Goal: Task Accomplishment & Management: Manage account settings

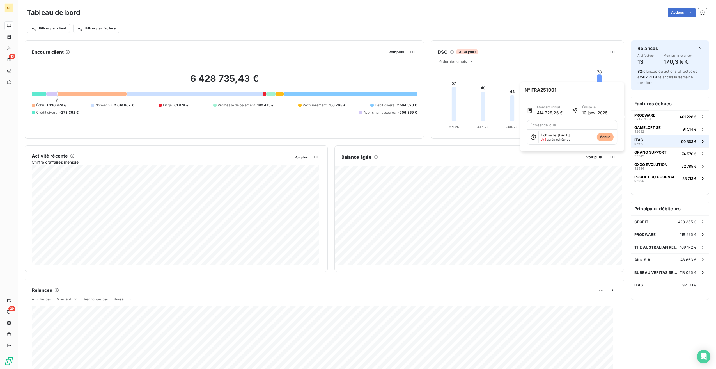
drag, startPoint x: 637, startPoint y: 114, endPoint x: 646, endPoint y: 137, distance: 24.3
click at [637, 115] on span "PRODWARE" at bounding box center [644, 115] width 21 height 4
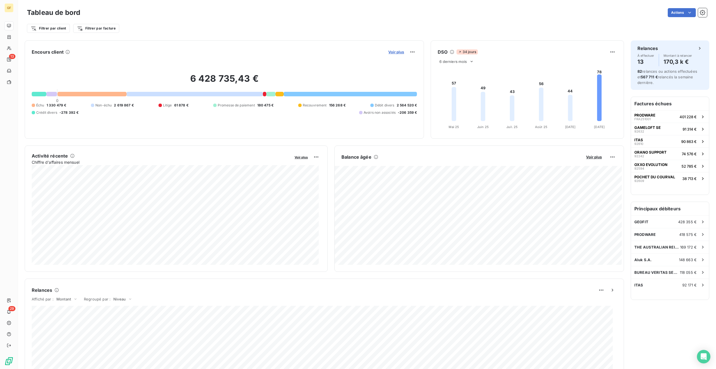
click at [397, 52] on span "Voir plus" at bounding box center [396, 52] width 16 height 4
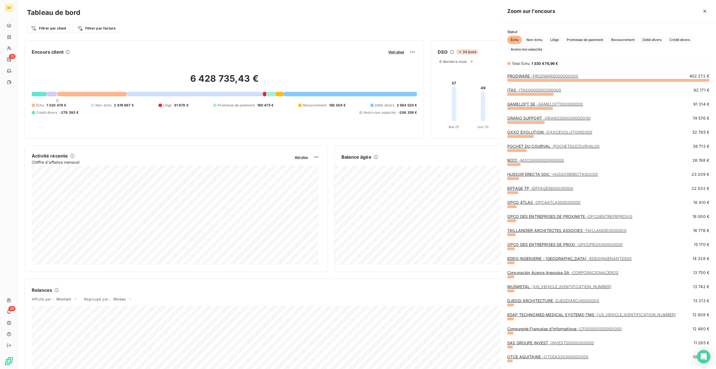
scroll to position [284, 211]
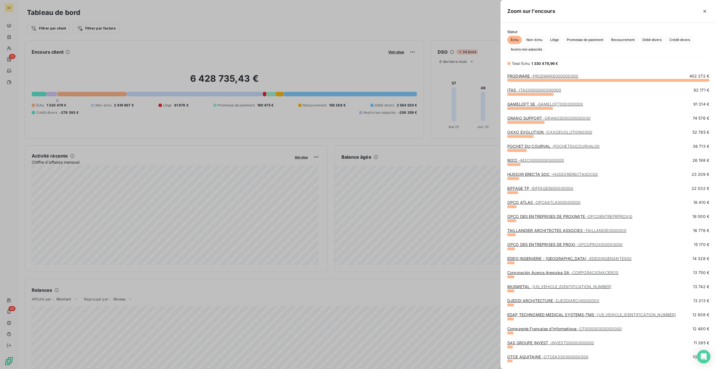
click at [537, 86] on div "PRODWARE - PRODWARE000000000 402 272 €" at bounding box center [608, 80] width 202 height 14
click at [535, 93] on div "ITAS - ITAS0000000000000" at bounding box center [534, 90] width 54 height 6
click at [537, 91] on span "- ITAS0000000000000" at bounding box center [539, 90] width 44 height 5
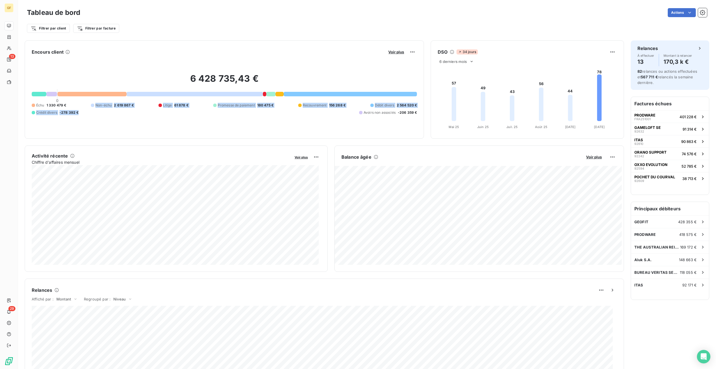
click at [82, 99] on div "6 428 735,43 € 0 Échu 1 330 479 € Non-échu 2 619 867 € Litige 61 878 € Promesse…" at bounding box center [224, 93] width 385 height 75
click at [392, 56] on div "Voir plus" at bounding box center [401, 51] width 30 height 9
click at [397, 48] on div "Voir plus" at bounding box center [401, 51] width 30 height 9
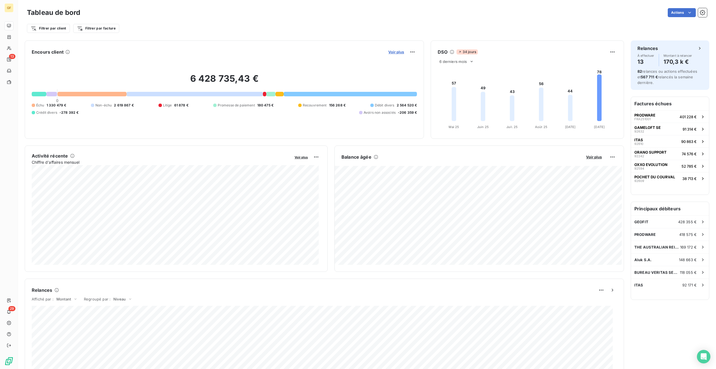
click at [392, 52] on span "Voir plus" at bounding box center [396, 52] width 16 height 4
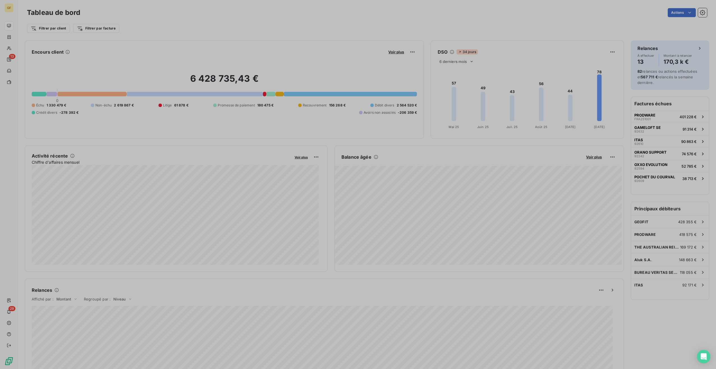
scroll to position [364, 211]
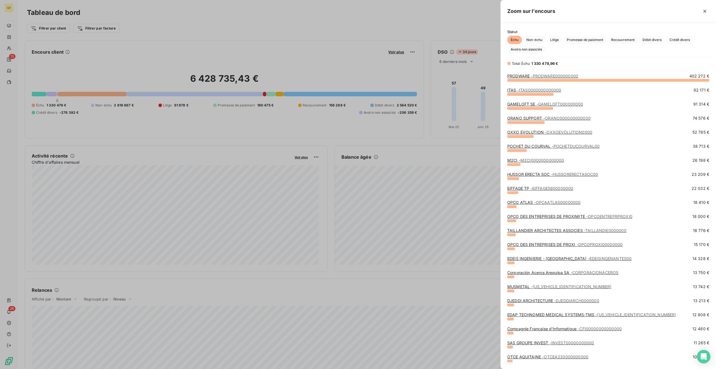
click at [540, 105] on span "- GAMELOFT000000000" at bounding box center [559, 104] width 47 height 5
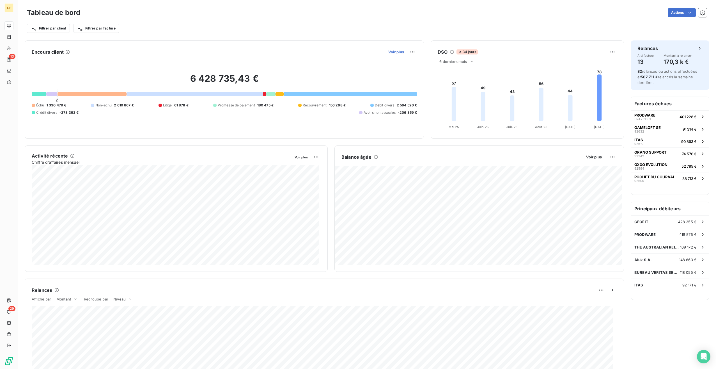
click at [398, 51] on span "Voir plus" at bounding box center [396, 52] width 16 height 4
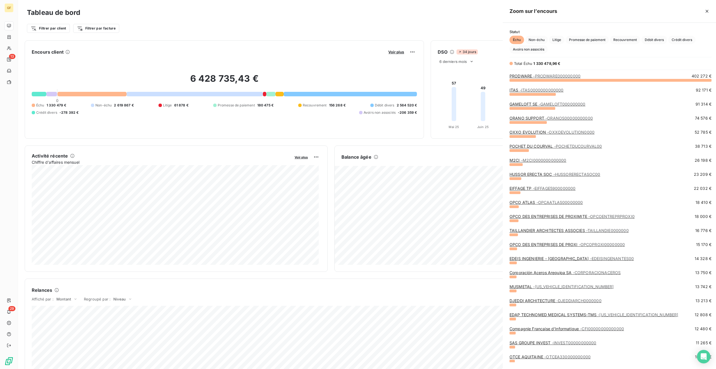
scroll to position [364, 211]
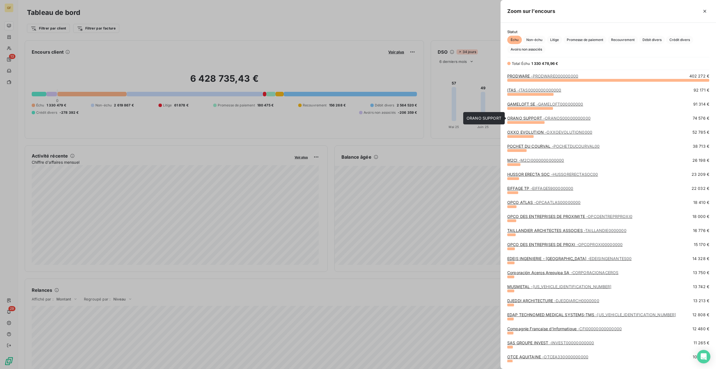
click at [557, 119] on span "- ORANOS00000000000" at bounding box center [566, 118] width 47 height 5
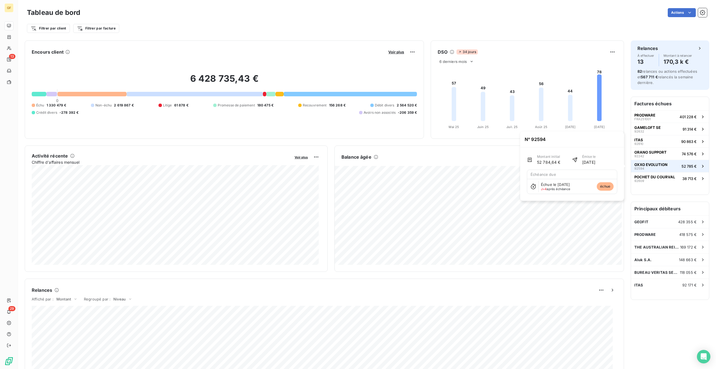
click at [649, 171] on button "OXXO EVOLUTION 92594 52 785 €" at bounding box center [670, 166] width 78 height 12
click at [658, 183] on button "POCHET DU COURVAL 92609 38 713 €" at bounding box center [670, 178] width 78 height 12
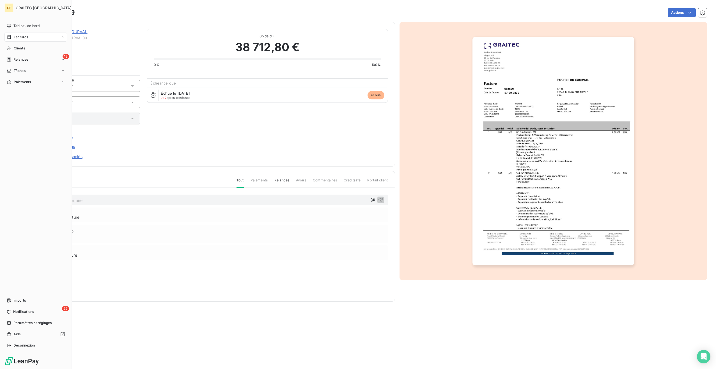
click at [61, 36] on div "Factures" at bounding box center [35, 37] width 63 height 9
click at [20, 60] on span "Avoirs" at bounding box center [18, 59] width 10 height 5
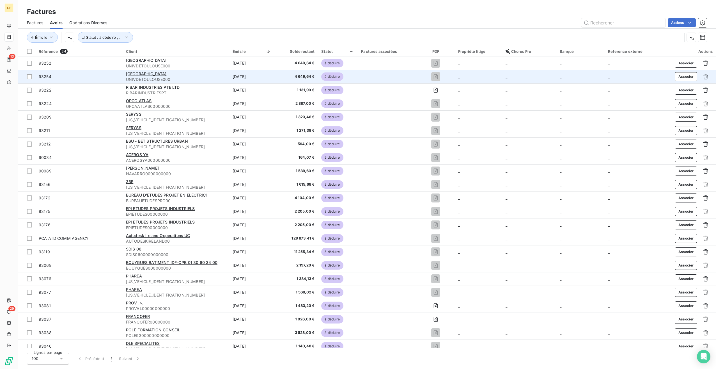
click at [150, 77] on span "UNIVDETOULOUSE000" at bounding box center [176, 80] width 100 height 6
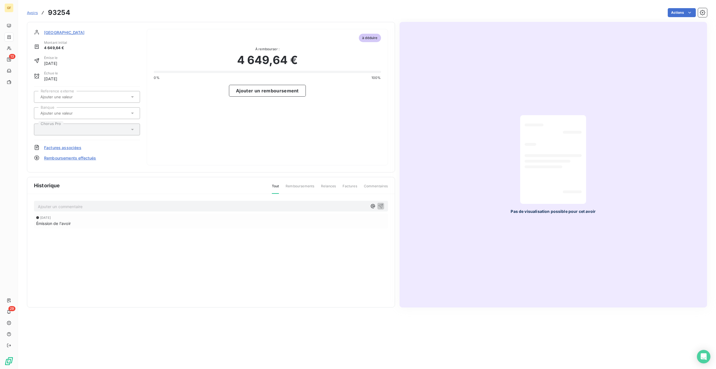
click at [66, 31] on span "[GEOGRAPHIC_DATA]" at bounding box center [64, 32] width 41 height 6
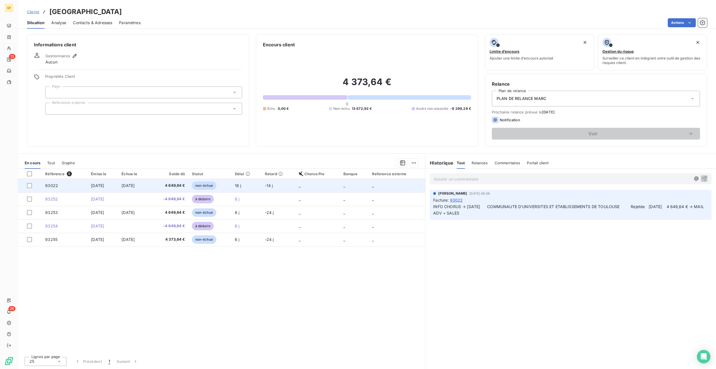
click at [170, 188] on span "4 649,64 €" at bounding box center [169, 186] width 33 height 6
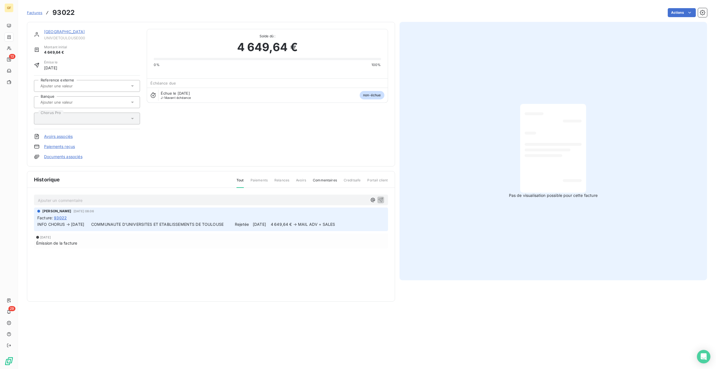
click at [60, 136] on link "Avoirs associés" at bounding box center [58, 137] width 29 height 6
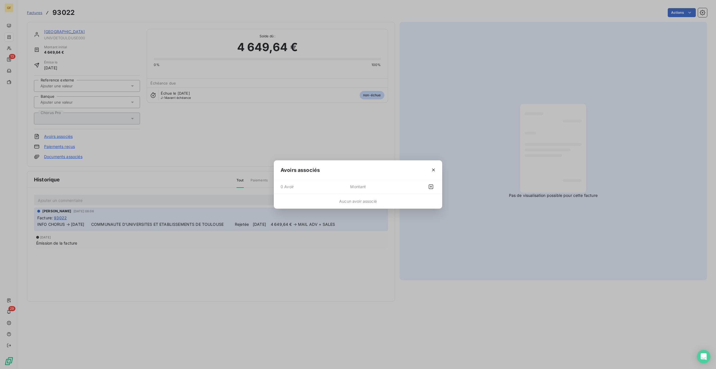
click at [426, 188] on div at bounding box center [419, 186] width 31 height 9
click at [431, 187] on icon "button" at bounding box center [431, 187] width 6 height 6
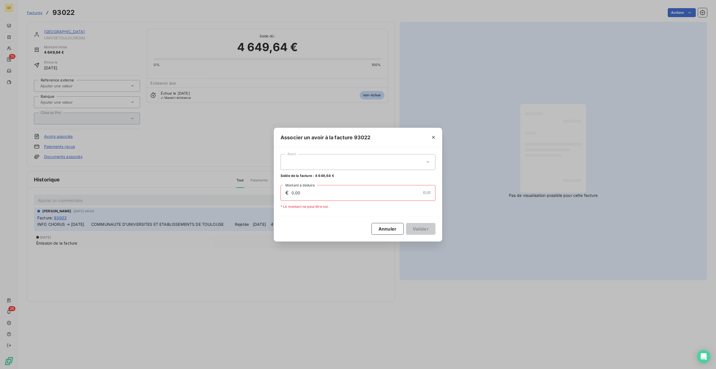
click at [339, 162] on div at bounding box center [357, 162] width 155 height 16
drag, startPoint x: 329, startPoint y: 173, endPoint x: 407, endPoint y: 199, distance: 82.2
click at [329, 173] on div "93252 4 649,64 €" at bounding box center [358, 175] width 148 height 5
type input "4 649,64"
click at [422, 229] on button "Valider" at bounding box center [420, 229] width 29 height 12
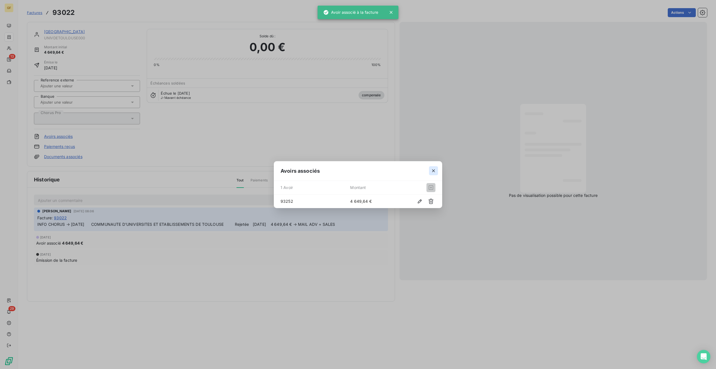
click at [435, 166] on button "button" at bounding box center [433, 170] width 9 height 9
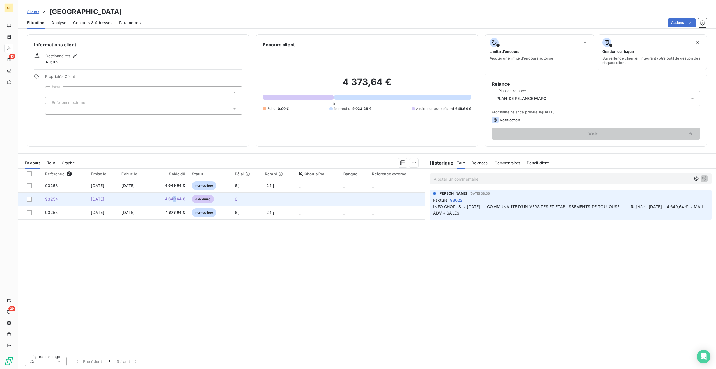
click at [185, 199] on span "-4 649,64 €" at bounding box center [169, 199] width 33 height 6
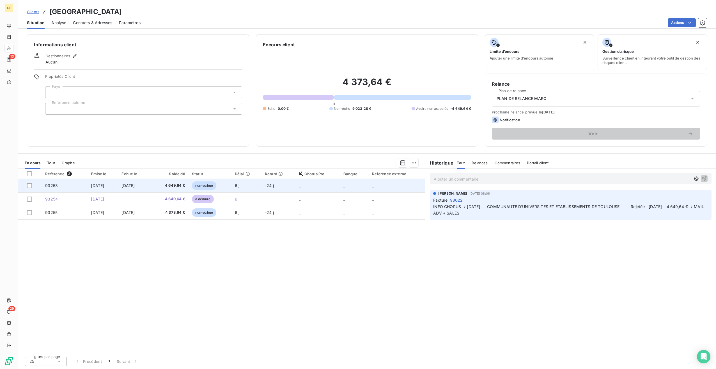
click at [127, 185] on span "[DATE]" at bounding box center [127, 185] width 13 height 5
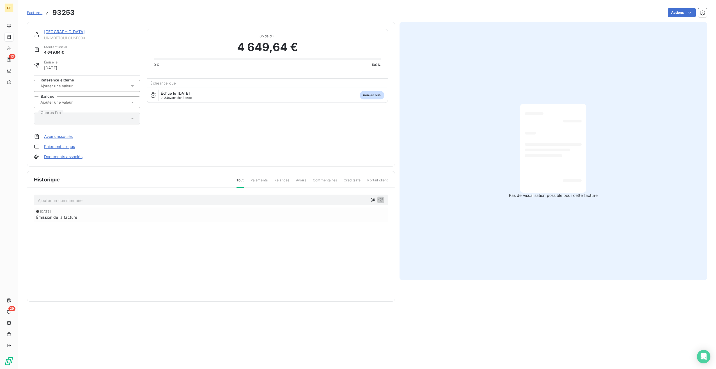
click at [52, 136] on link "Avoirs associés" at bounding box center [58, 137] width 29 height 6
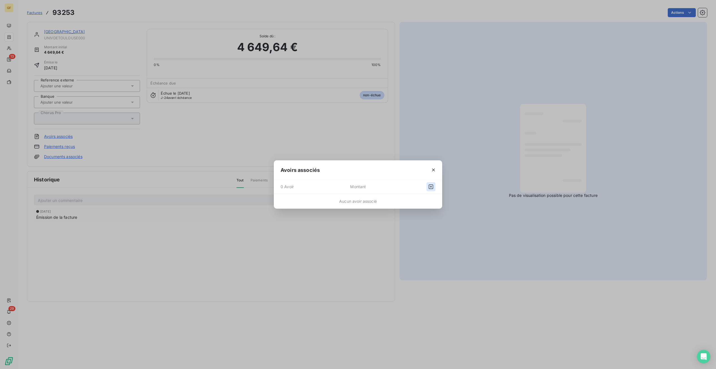
click at [430, 187] on icon "button" at bounding box center [431, 187] width 6 height 6
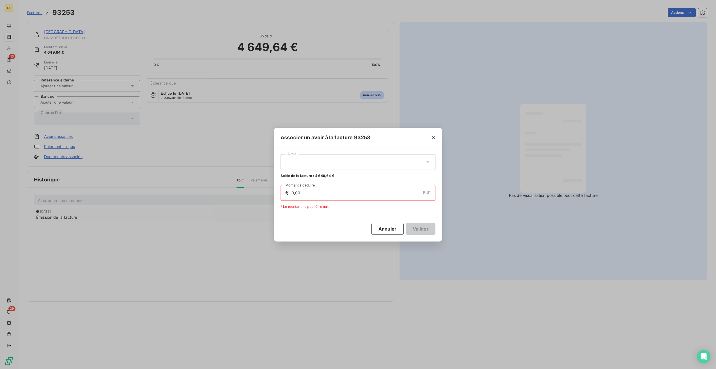
click at [339, 160] on div at bounding box center [357, 162] width 155 height 16
click at [322, 176] on div "93254 4 649,64 €" at bounding box center [358, 175] width 148 height 5
type input "4 649,64"
click at [425, 231] on button "Valider" at bounding box center [420, 229] width 29 height 12
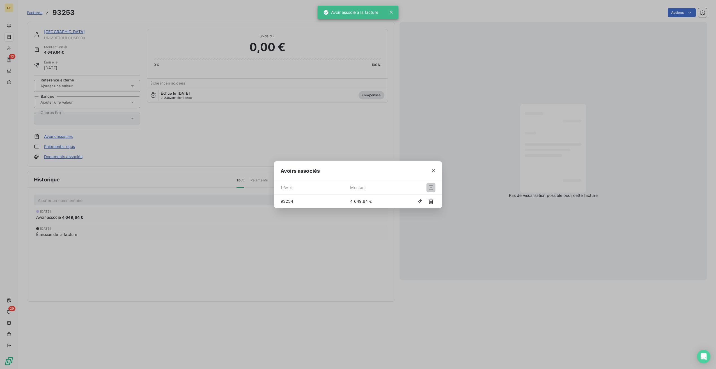
click at [433, 171] on icon "button" at bounding box center [433, 170] width 3 height 3
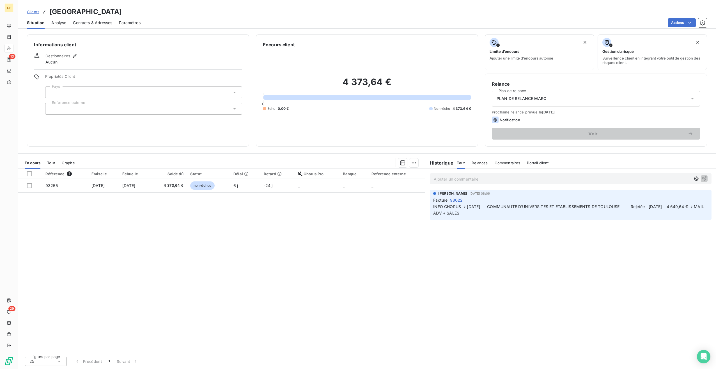
drag, startPoint x: 134, startPoint y: 9, endPoint x: 211, endPoint y: 14, distance: 77.6
click at [211, 14] on div "Clients [GEOGRAPHIC_DATA]" at bounding box center [367, 12] width 698 height 10
copy h3 "UNIVDETOULOUSE000"
